Goal: Find contact information: Find contact information

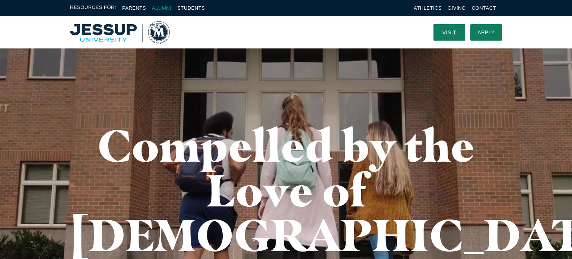
click at [165, 9] on link "Alumni" at bounding box center [161, 8] width 19 height 6
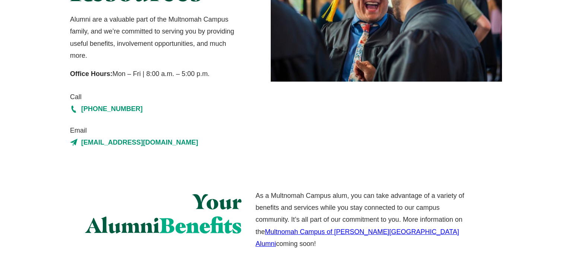
scroll to position [136, 0]
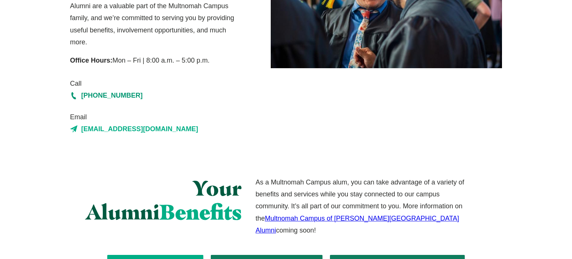
click at [137, 130] on link "alumni@multnomah.edu" at bounding box center [156, 129] width 172 height 12
